Goal: Navigation & Orientation: Find specific page/section

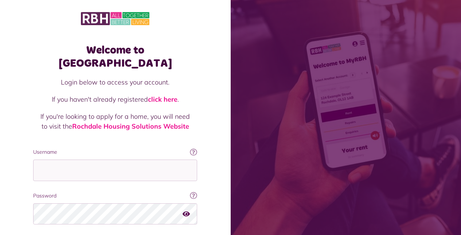
scroll to position [44, 0]
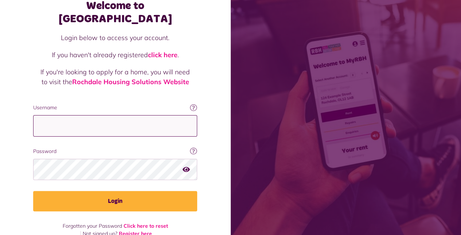
type input "**********"
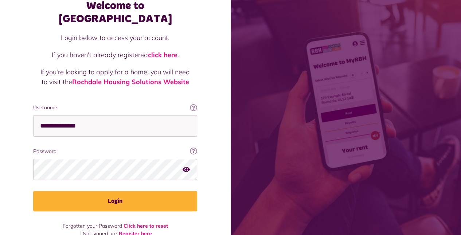
click at [82, 191] on button "Login" at bounding box center [115, 201] width 164 height 20
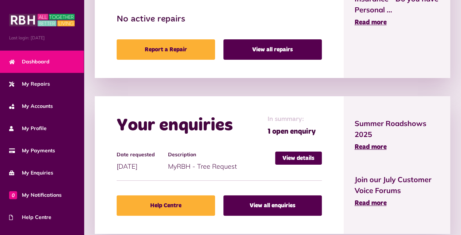
scroll to position [443, 0]
